Goal: Book appointment/travel/reservation

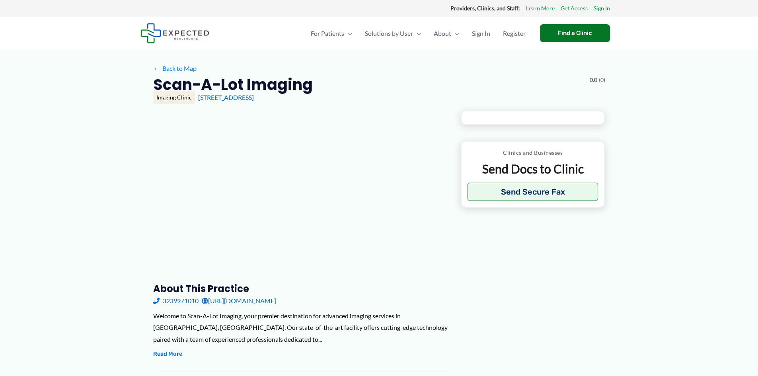
type input "**********"
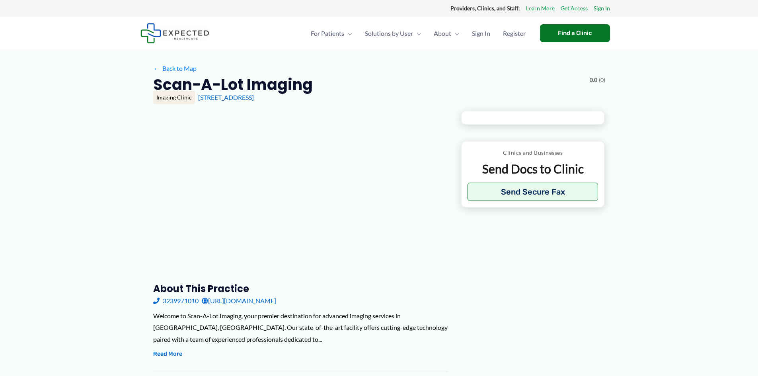
type input "**********"
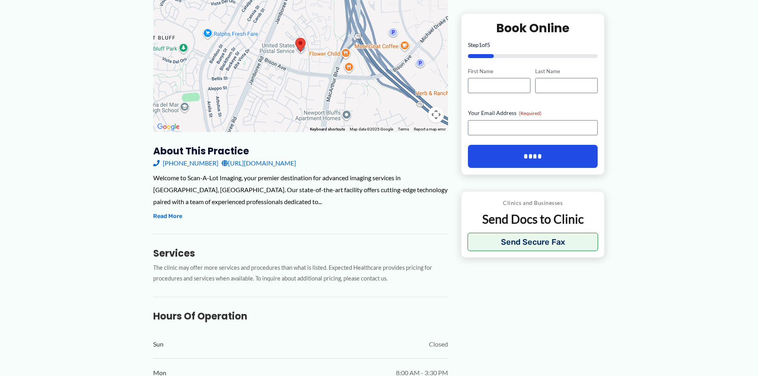
scroll to position [149, 0]
